Goal: Book appointment/travel/reservation

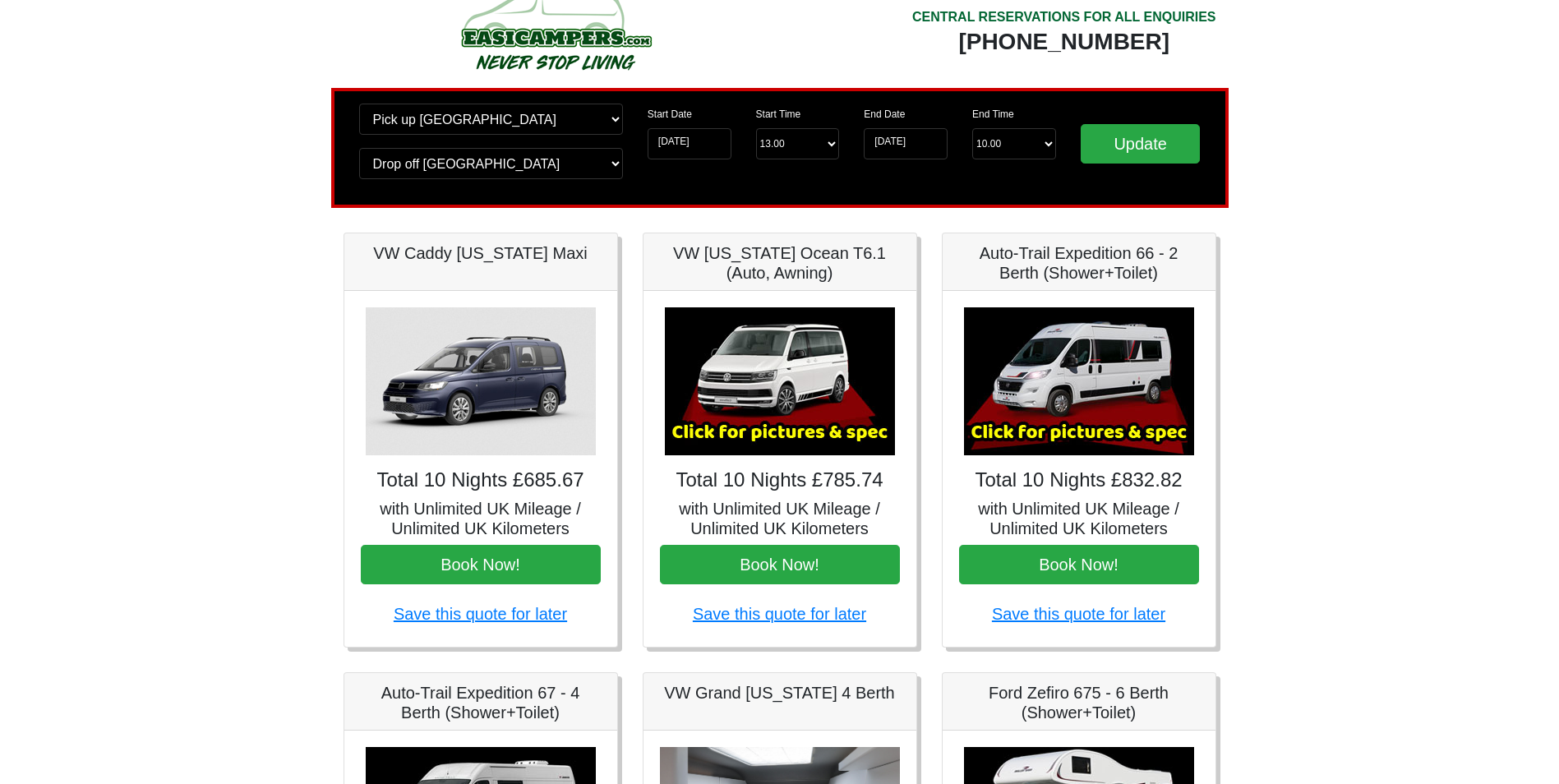
scroll to position [82, 0]
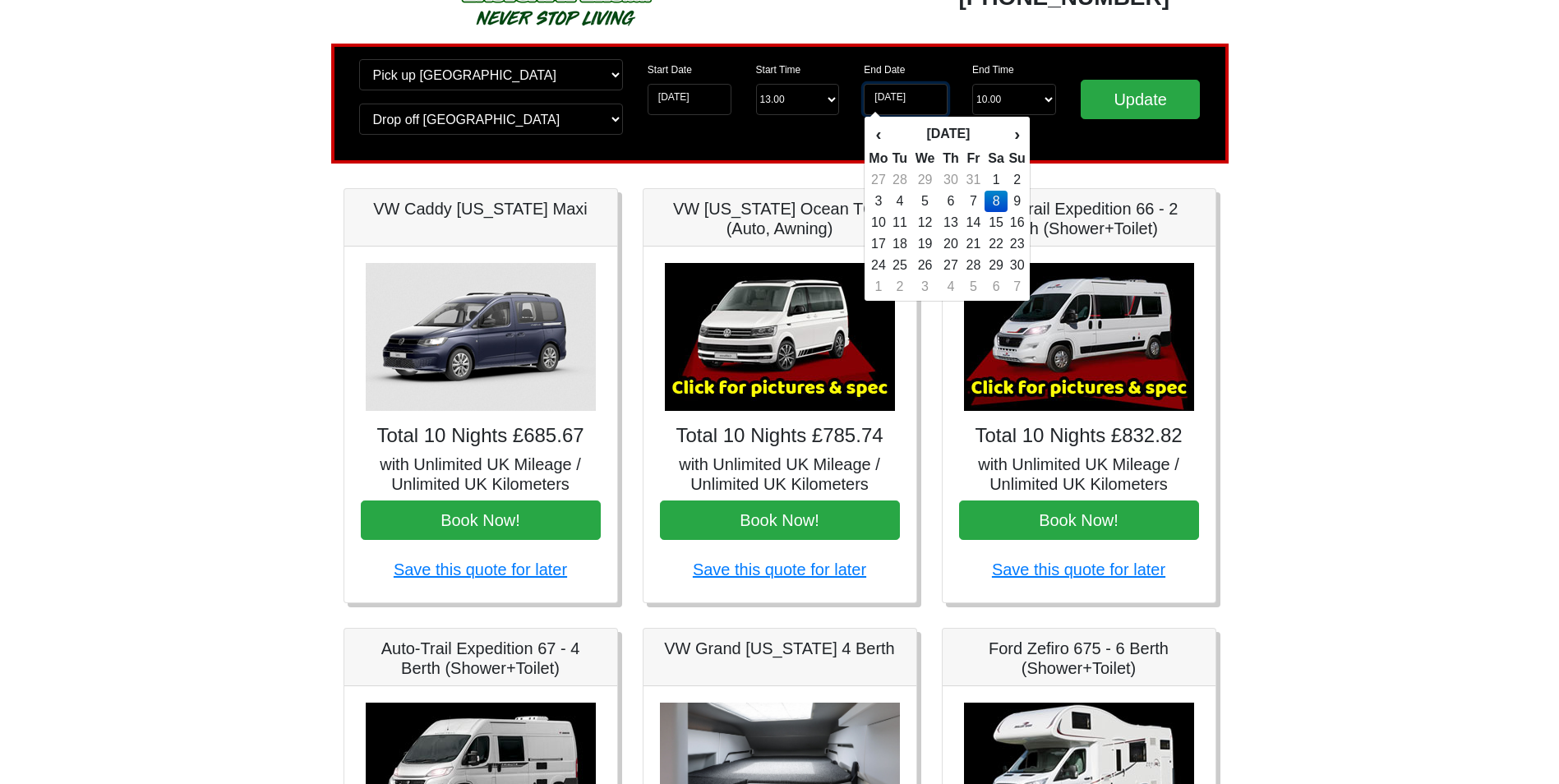
click at [890, 95] on input "08-11-2025" at bounding box center [905, 99] width 84 height 31
click at [994, 173] on td "1" at bounding box center [996, 181] width 24 height 22
type input "[DATE]"
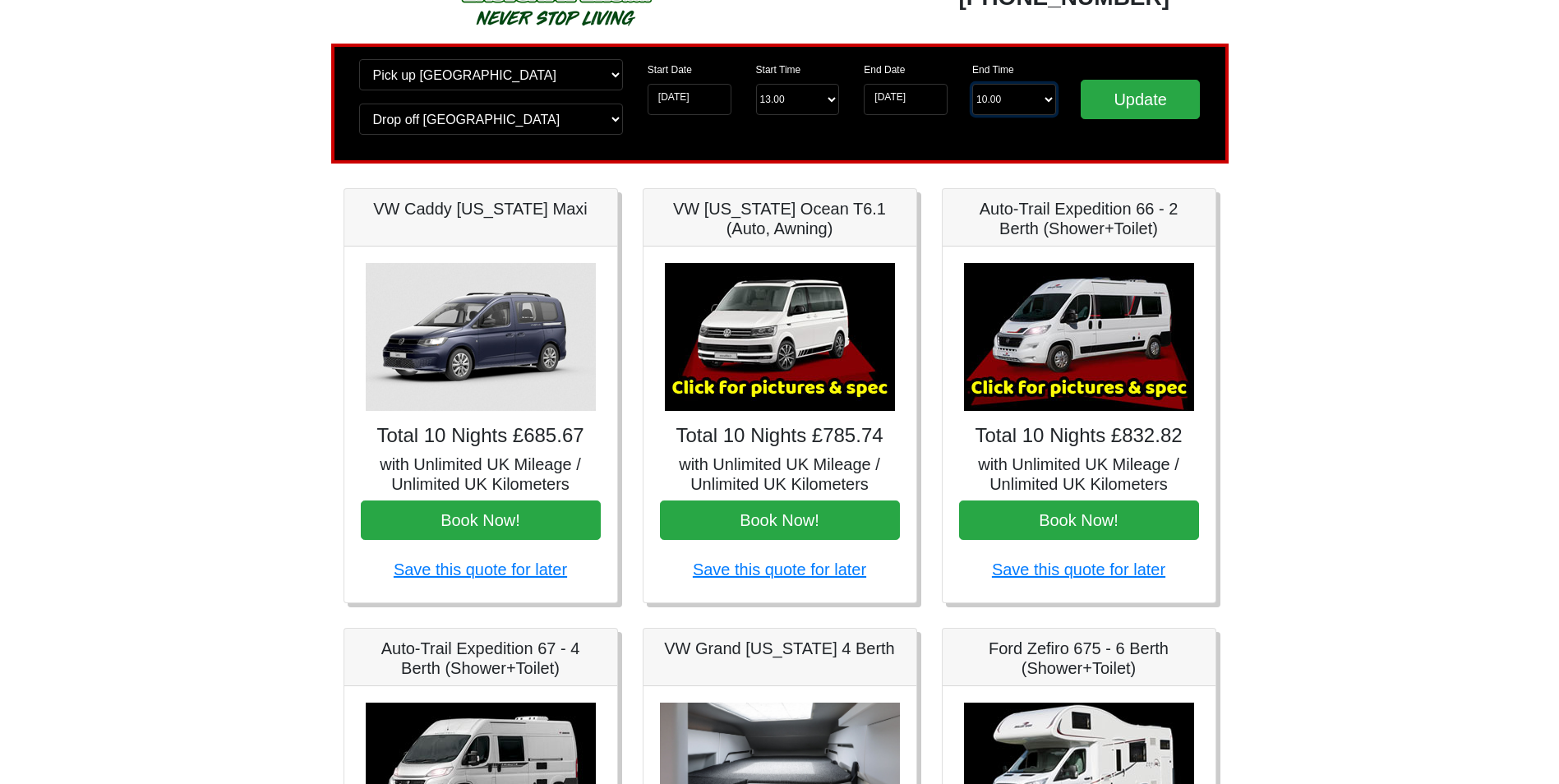
drag, startPoint x: 990, startPoint y: 86, endPoint x: 993, endPoint y: 96, distance: 10.4
click at [991, 86] on select "End Time 10.00 -------- 08.00 am 09.00 am 10.00 am 11.00 am ([DATE] Only)" at bounding box center [1014, 99] width 84 height 31
select select "10.00"
click at [972, 84] on select "End Time 10.00 -------- 08.00 am 09.00 am 10.00 am 11.00 am ([DATE] Only)" at bounding box center [1014, 99] width 84 height 31
click at [1108, 93] on input "Update" at bounding box center [1141, 99] width 120 height 39
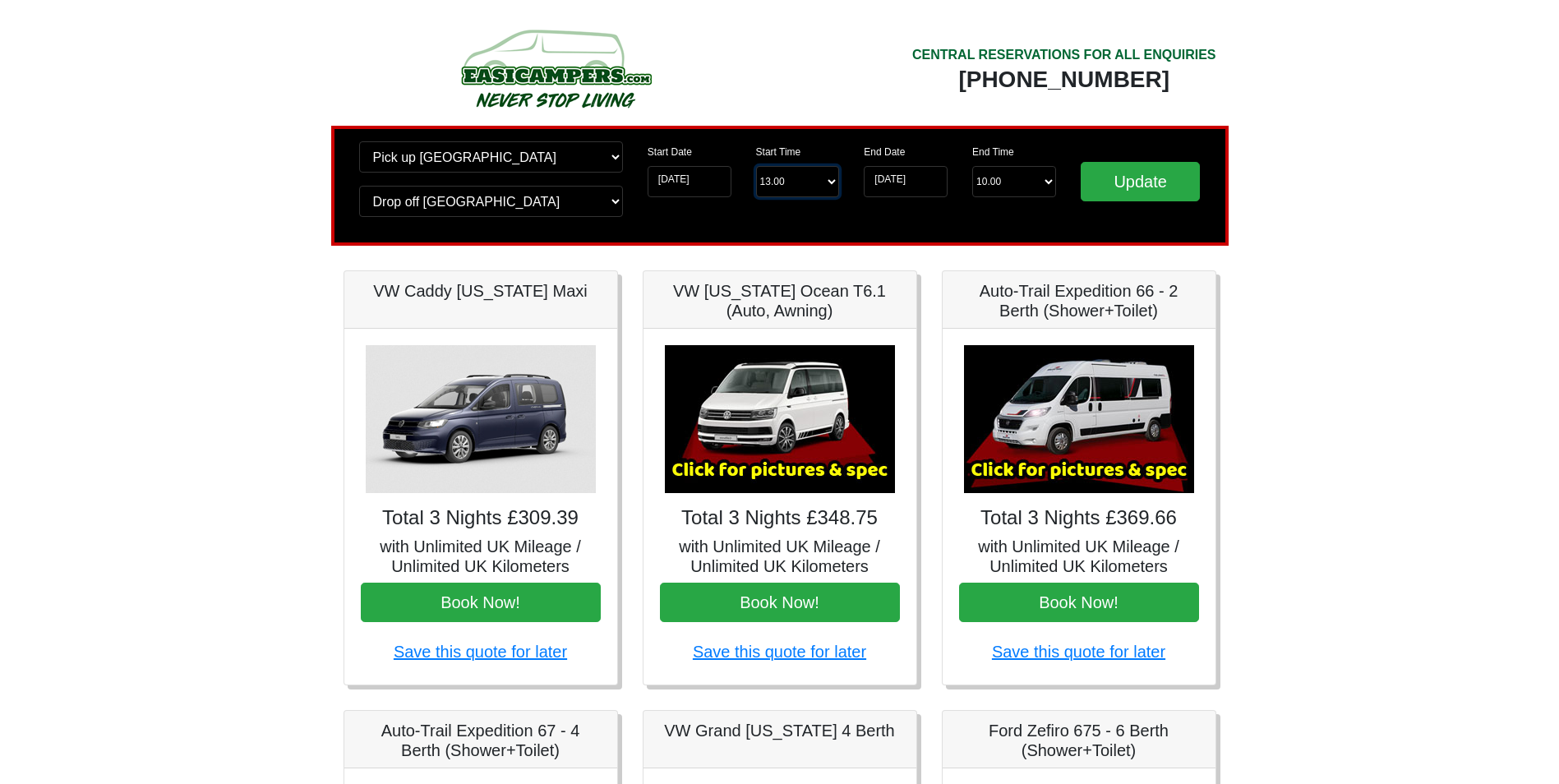
click at [810, 185] on select "Start Time 13.00 -------- 11.00 am (Saturday & Sunday Only) 12.00 pm (Saturday)…" at bounding box center [797, 181] width 84 height 31
select select "13.00"
click at [756, 166] on select "Start Time 13.00 -------- 11.00 am (Saturday & Sunday Only) 12.00 pm (Saturday)…" at bounding box center [797, 181] width 84 height 31
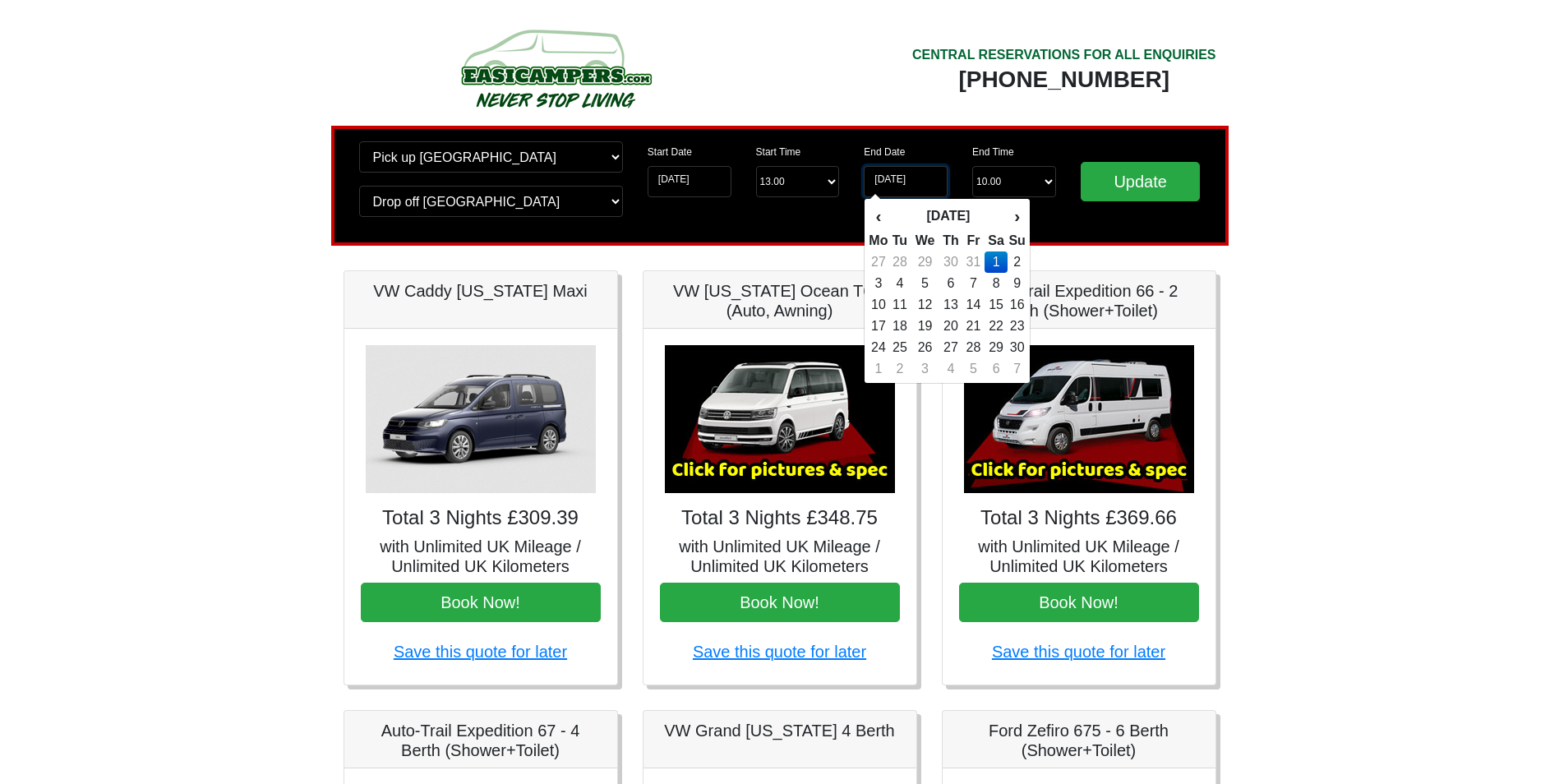
click at [893, 180] on input "[DATE]" at bounding box center [905, 181] width 84 height 31
click at [879, 214] on th "‹" at bounding box center [878, 216] width 21 height 28
click at [970, 347] on td "31" at bounding box center [973, 348] width 23 height 22
type input "[DATE]"
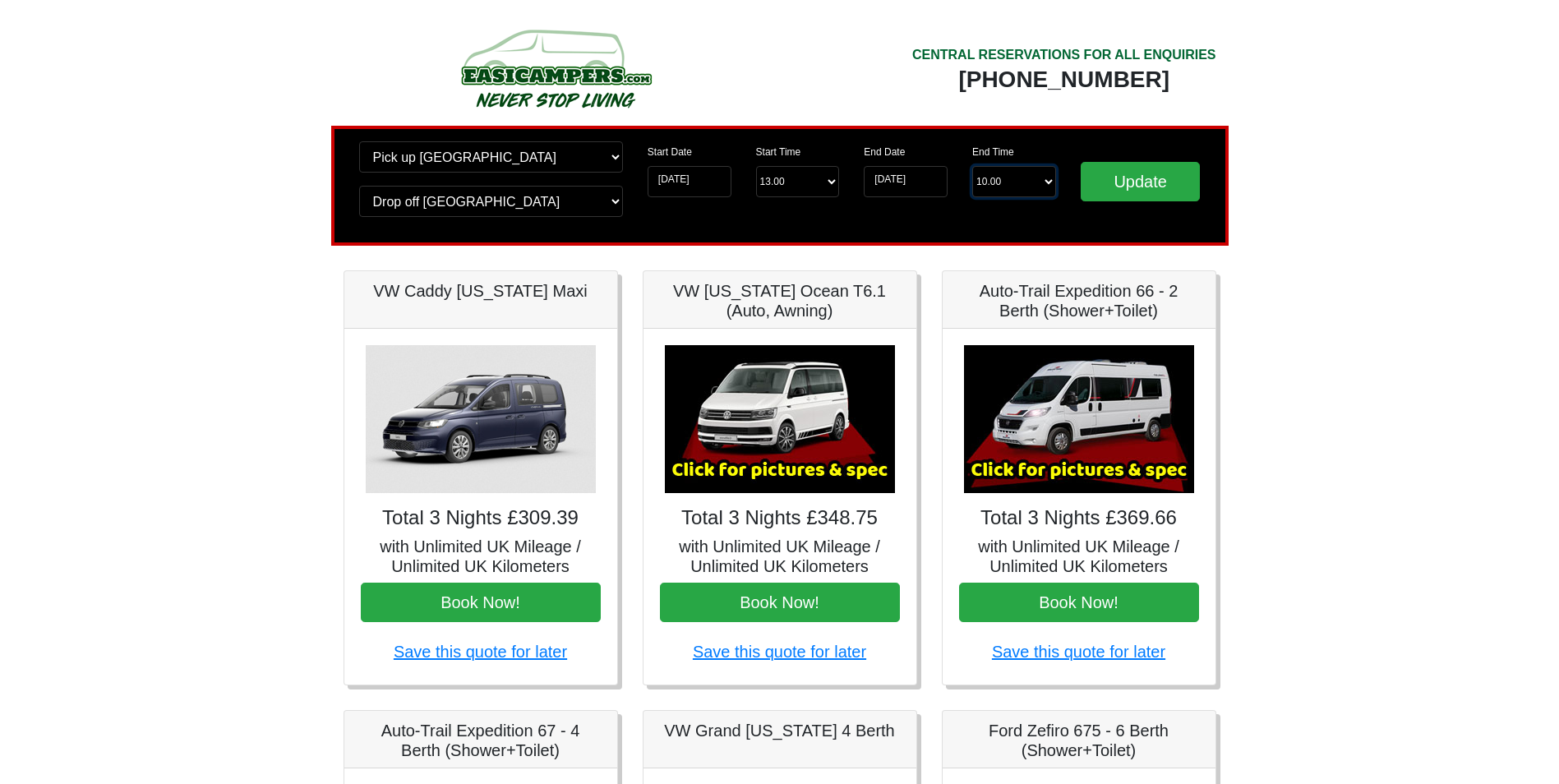
click at [1014, 183] on select "End Time 10.00 -------- 08.00 am 09.00 am 10.00 am 11.00 am ([DATE] Only)" at bounding box center [1014, 181] width 84 height 31
select select "10.00"
click at [972, 166] on select "End Time 10.00 -------- 08.00 am 09.00 am 10.00 am 11.00 am ([DATE] Only)" at bounding box center [1014, 181] width 84 height 31
click at [1157, 182] on input "Update" at bounding box center [1141, 181] width 120 height 39
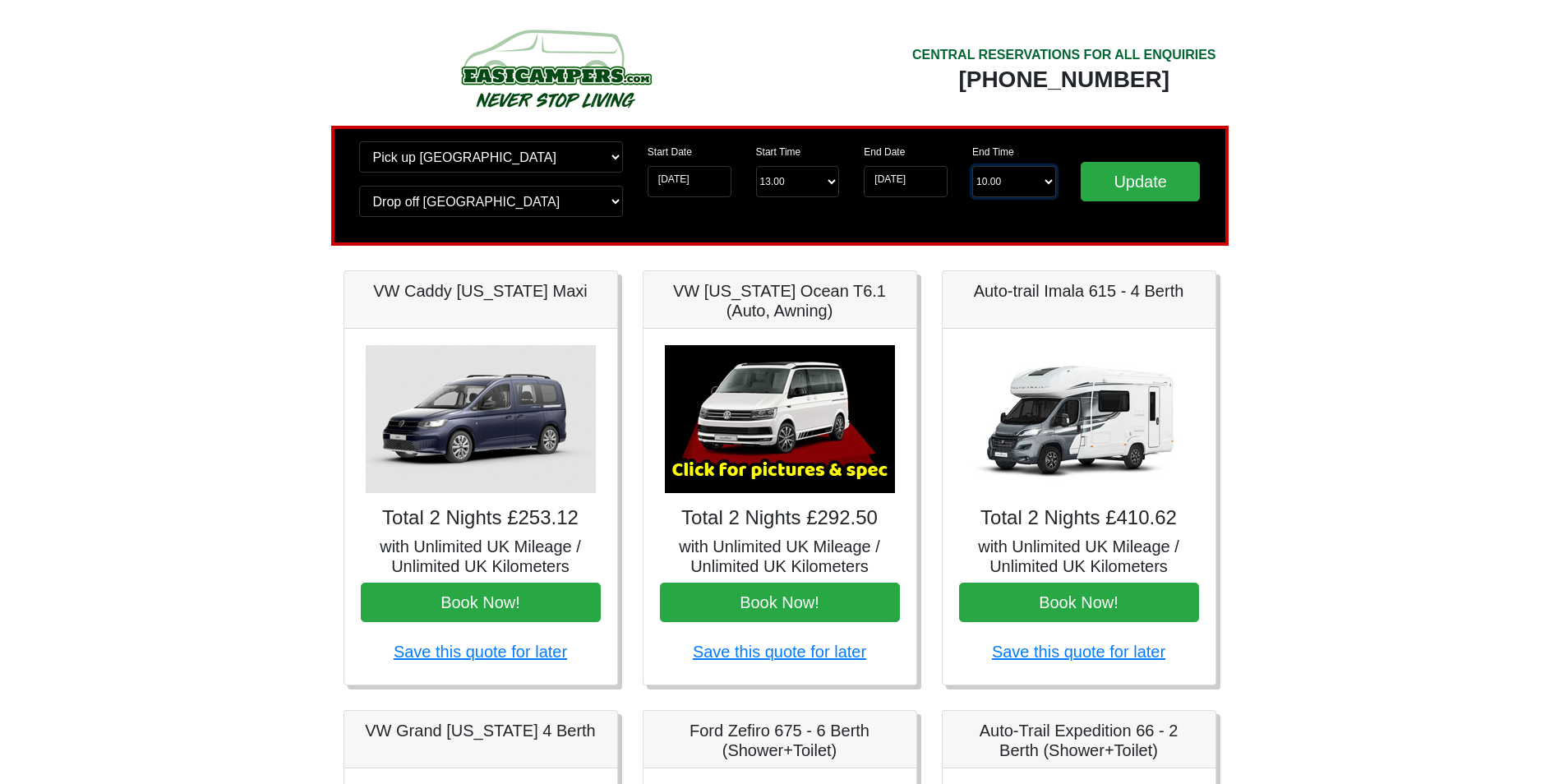
click at [992, 176] on select "End Time 10.00 -------- 08.00 am 09.00 am 10.00 am 11.00 am ([DATE] Only)" at bounding box center [1014, 181] width 84 height 31
click at [910, 170] on input "[DATE]" at bounding box center [905, 181] width 84 height 31
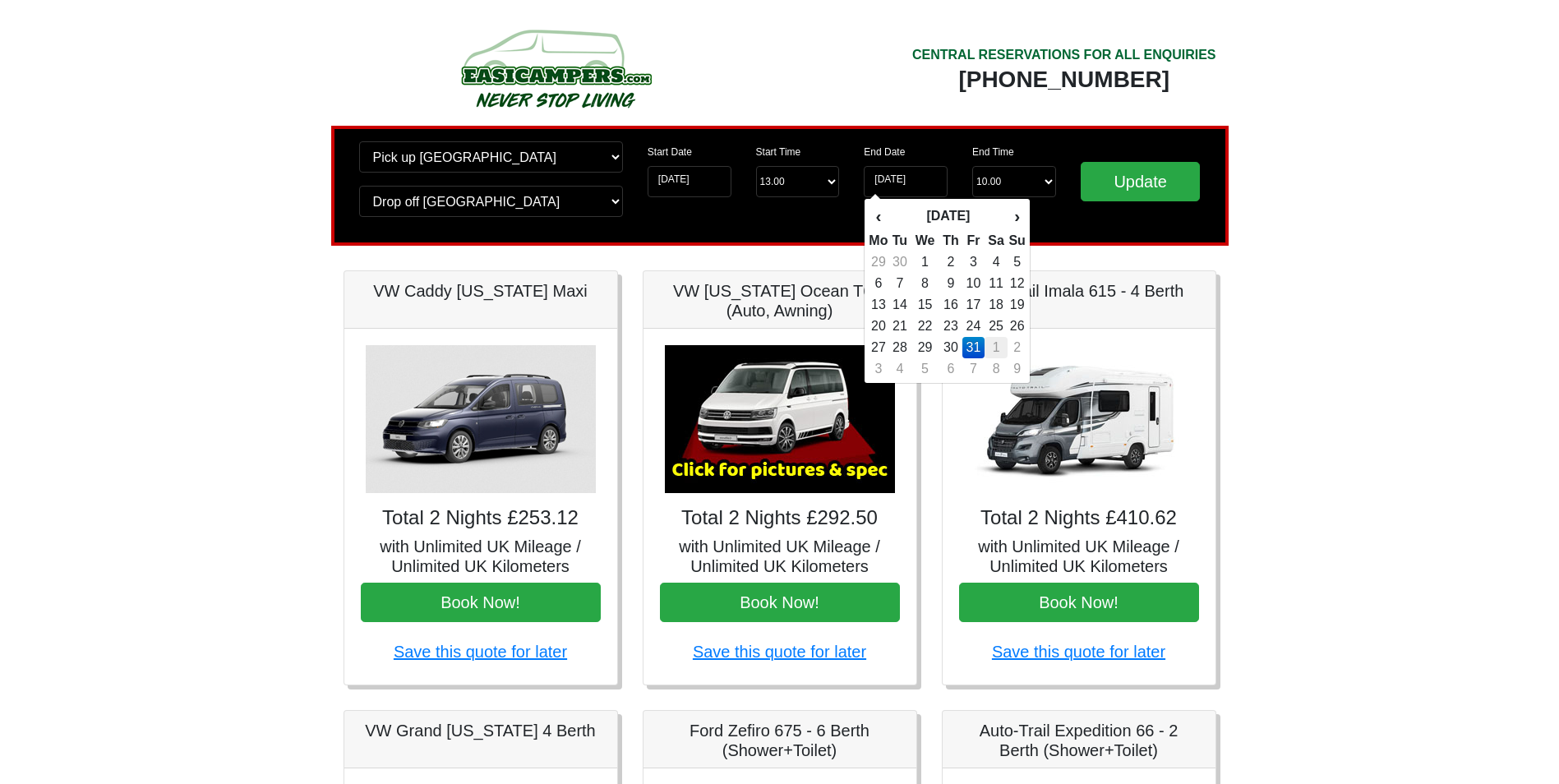
click at [998, 348] on td "1" at bounding box center [996, 348] width 24 height 22
type input "[DATE]"
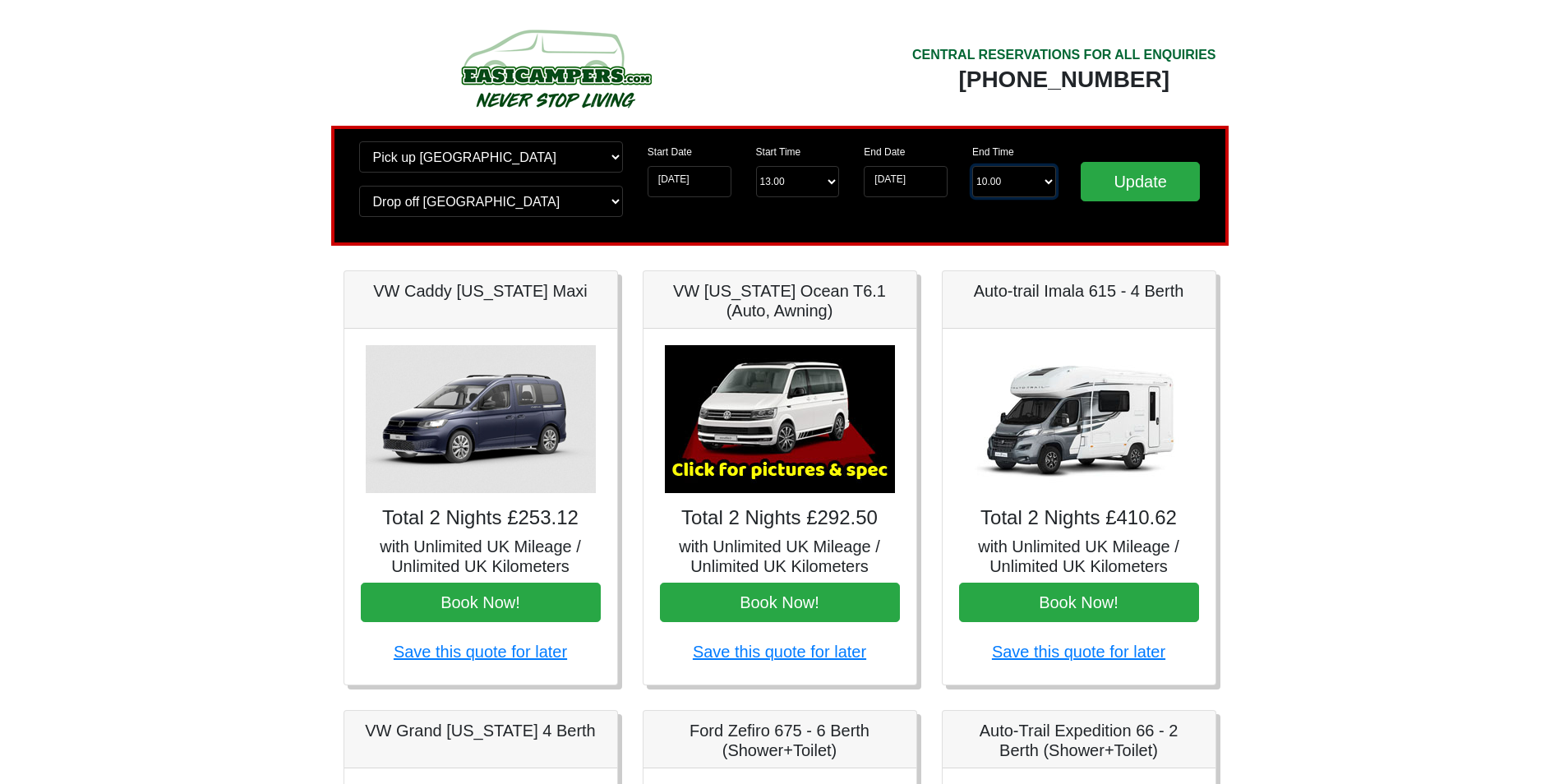
click at [1019, 186] on select "End Time 10.00 -------- 08.00 am 09.00 am 10.00 am 11.00 am ([DATE] Only)" at bounding box center [1014, 181] width 84 height 31
select select "10.00"
click at [972, 166] on select "End Time 10.00 -------- 08.00 am 09.00 am 10.00 am 11.00 am ([DATE] Only)" at bounding box center [1014, 181] width 84 height 31
click at [1113, 173] on input "Update" at bounding box center [1141, 181] width 120 height 39
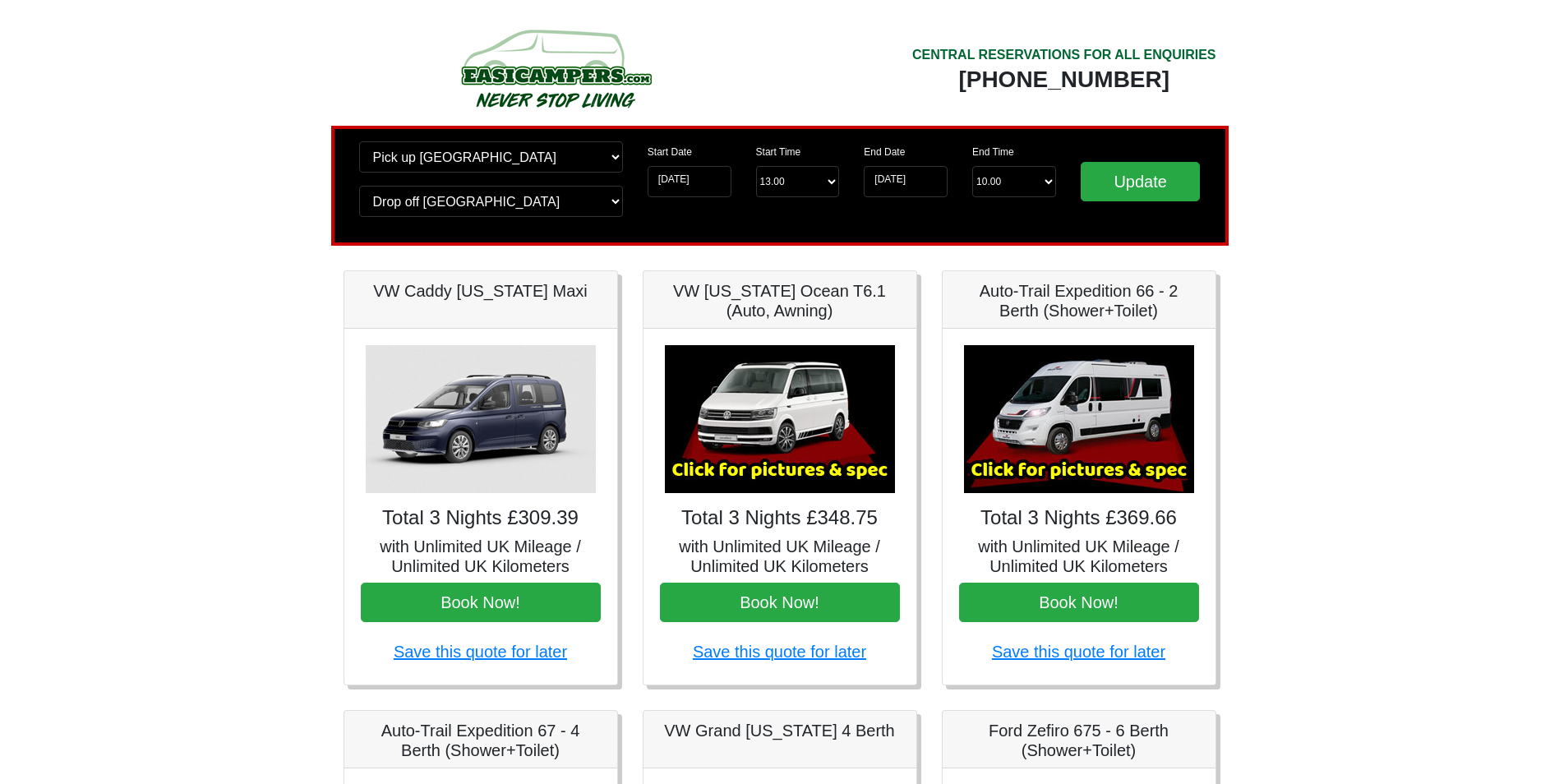
click at [772, 440] on img at bounding box center [779, 419] width 230 height 148
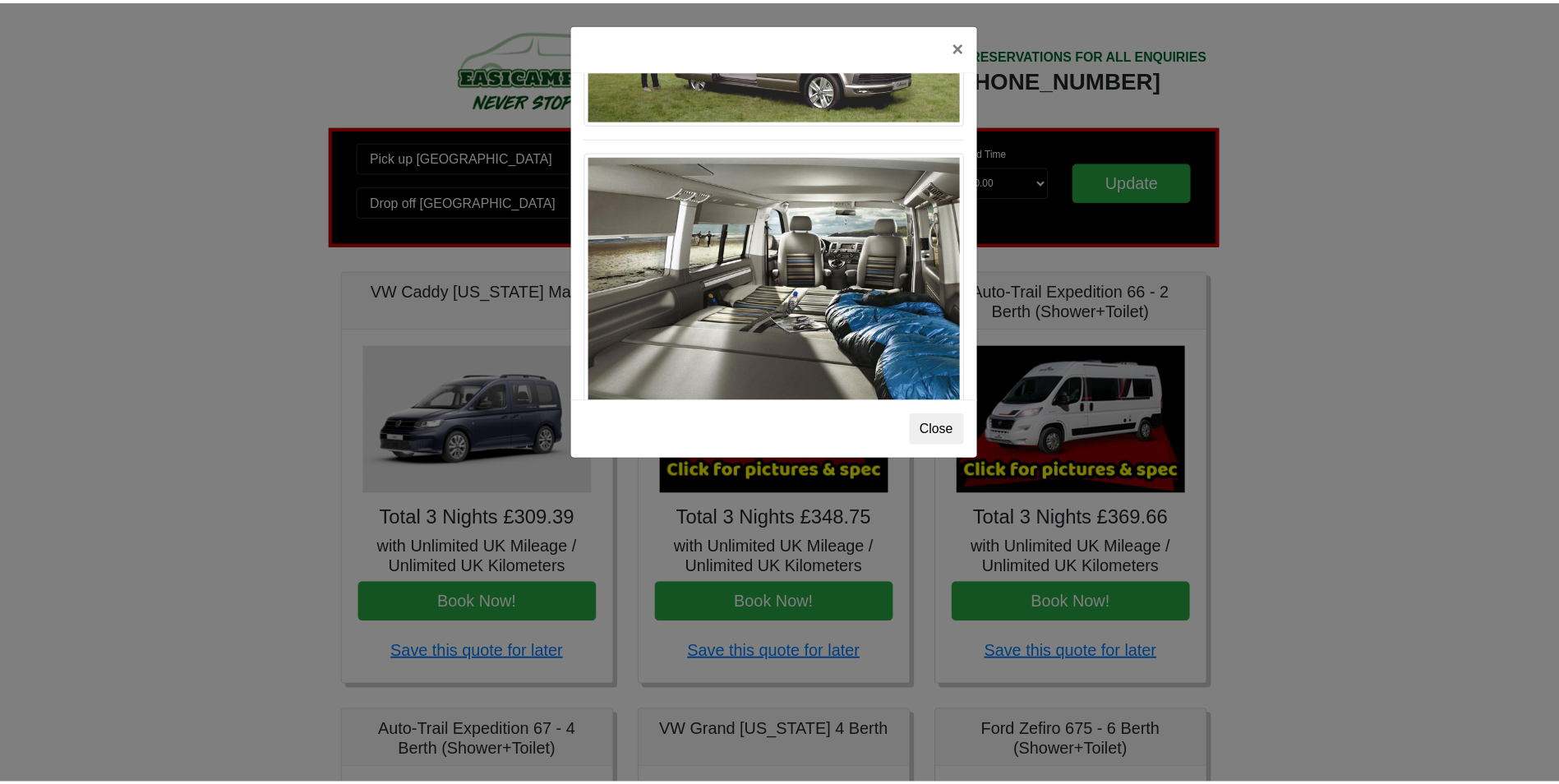
scroll to position [1792, 0]
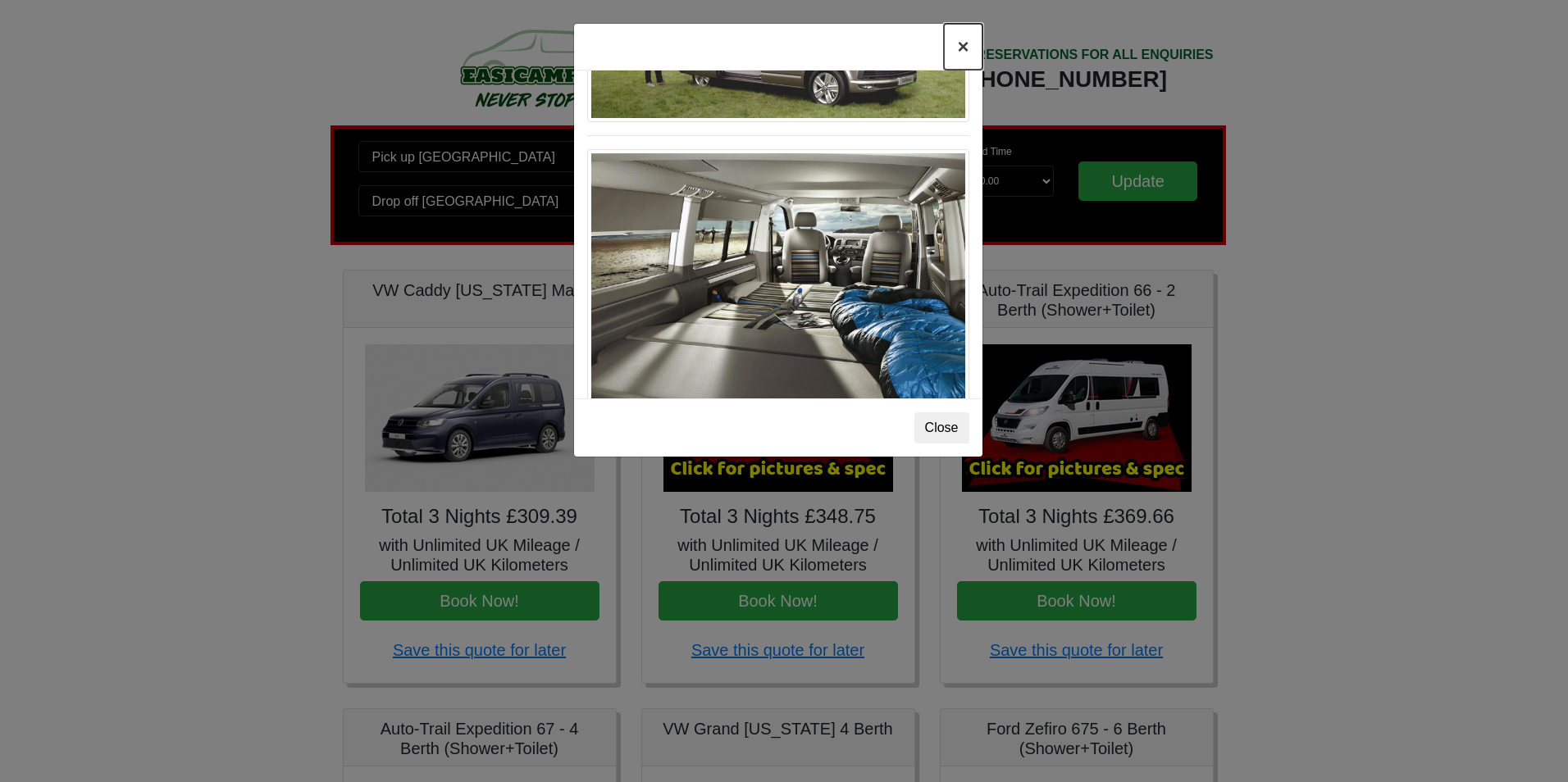
click at [963, 47] on button "×" at bounding box center [962, 47] width 38 height 46
